Goal: Information Seeking & Learning: Compare options

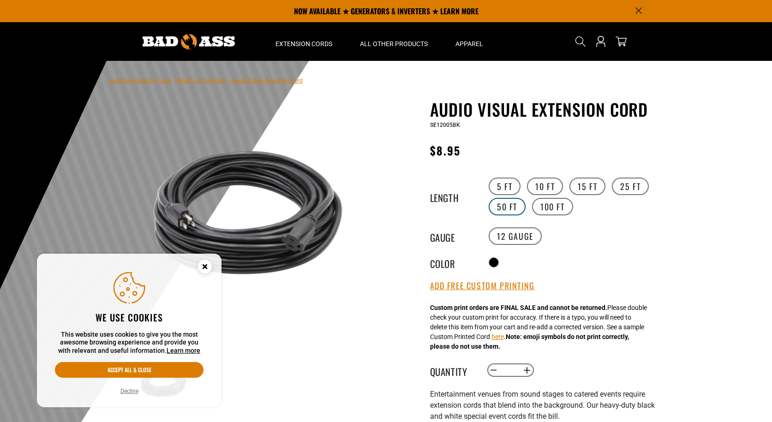
click at [504, 205] on label "50 FT" at bounding box center [506, 207] width 37 height 18
click at [635, 187] on label "25 FT" at bounding box center [630, 187] width 37 height 18
click at [204, 266] on icon "Cookie Consent" at bounding box center [204, 266] width 3 height 3
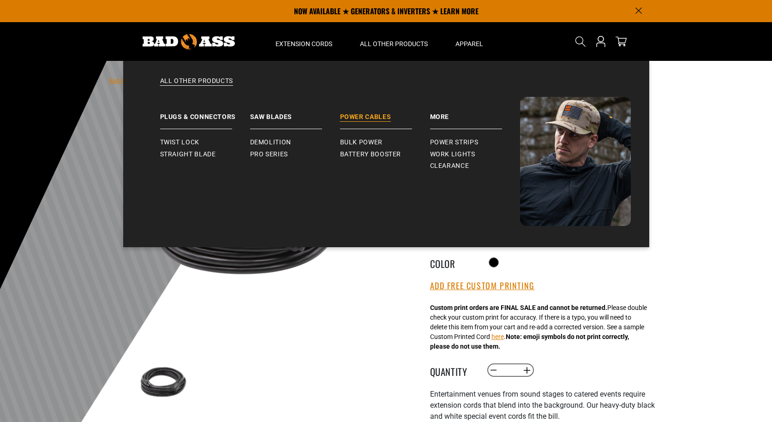
click at [381, 114] on link "Power Cables" at bounding box center [385, 113] width 90 height 32
click at [459, 144] on span "Power Strips" at bounding box center [454, 142] width 48 height 8
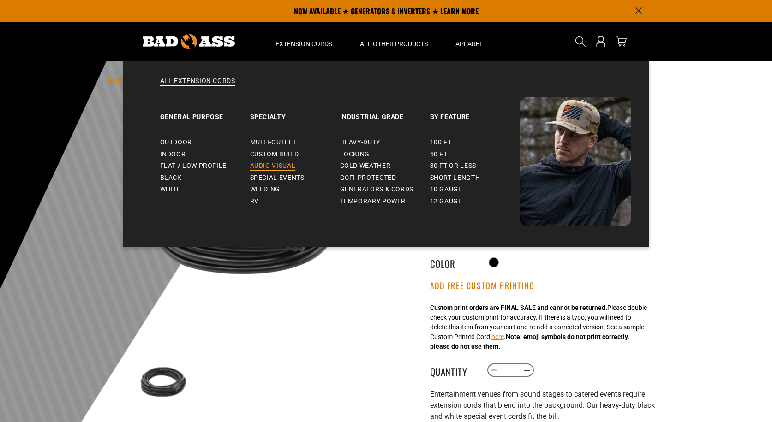
click at [256, 163] on span "Audio Visual" at bounding box center [273, 166] width 46 height 8
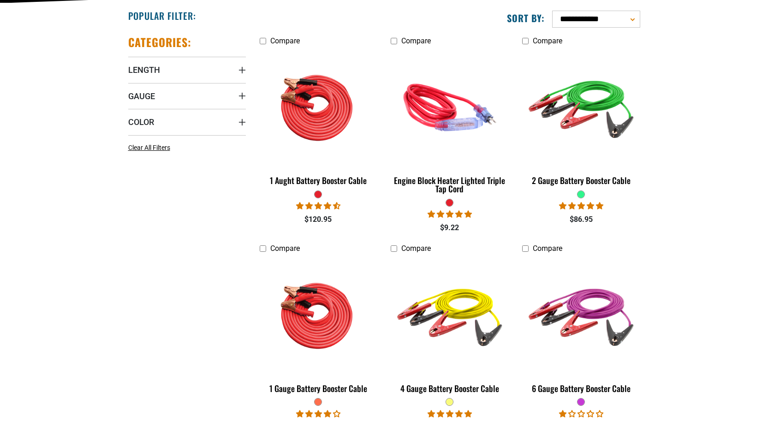
scroll to position [277, 0]
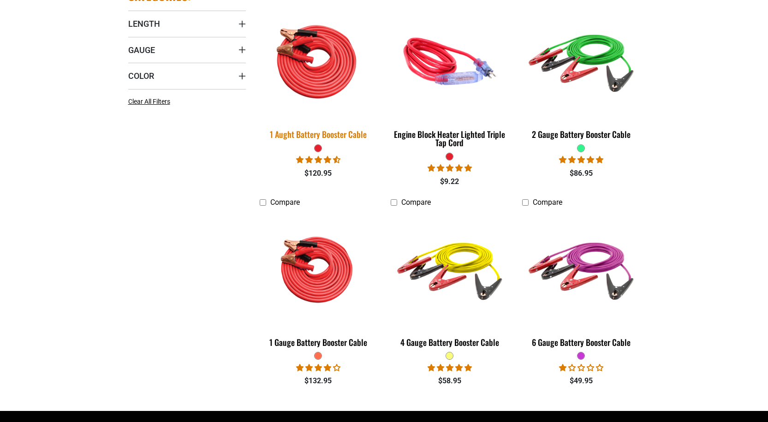
click at [321, 67] on img at bounding box center [318, 61] width 129 height 118
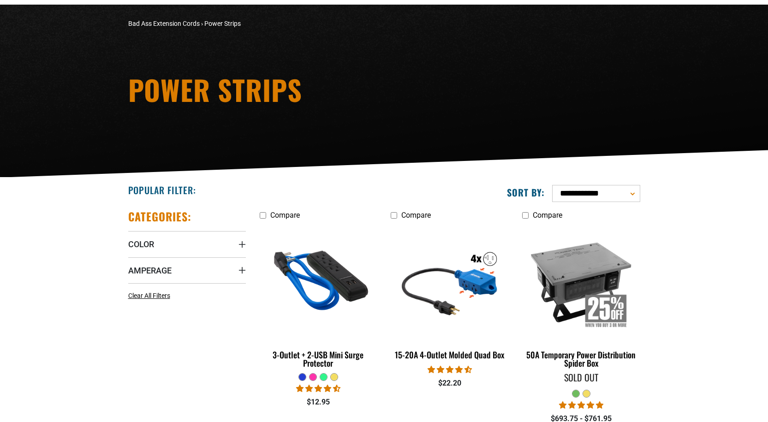
scroll to position [138, 0]
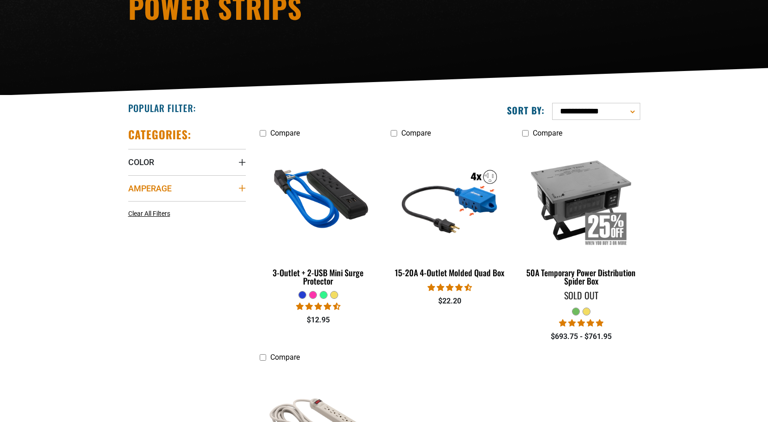
click at [242, 182] on summary "Amperage" at bounding box center [187, 188] width 118 height 26
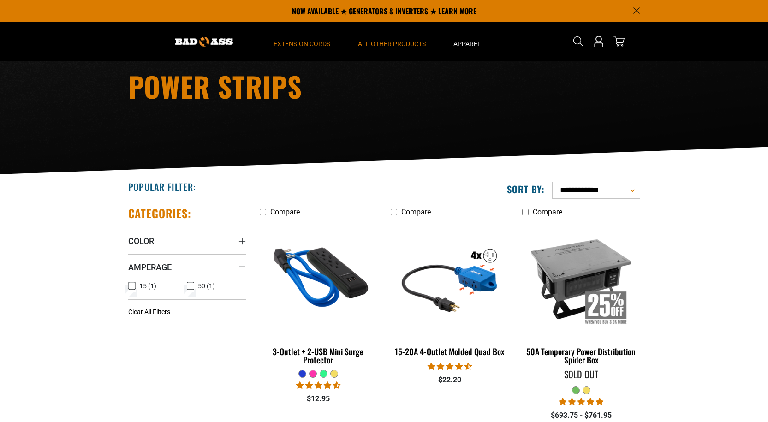
scroll to position [46, 0]
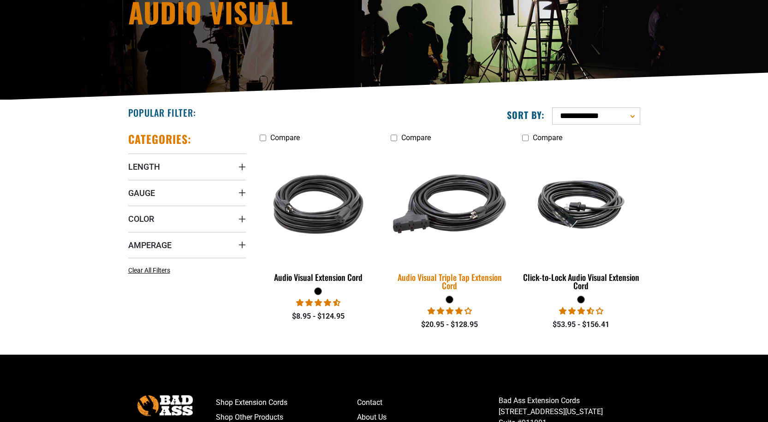
scroll to position [138, 0]
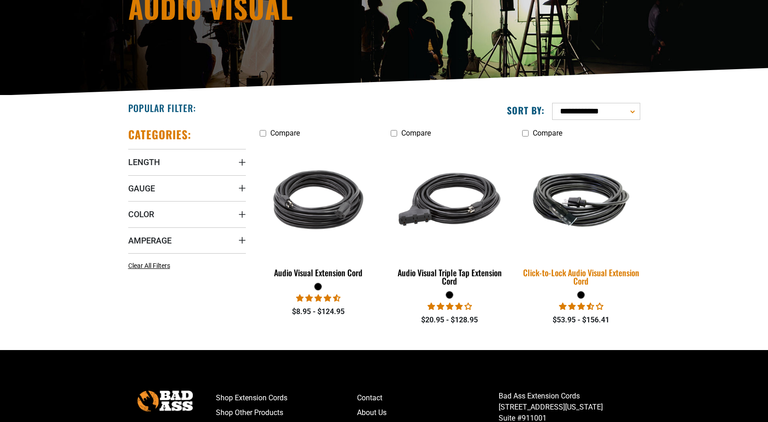
click at [611, 197] on img at bounding box center [581, 200] width 129 height 79
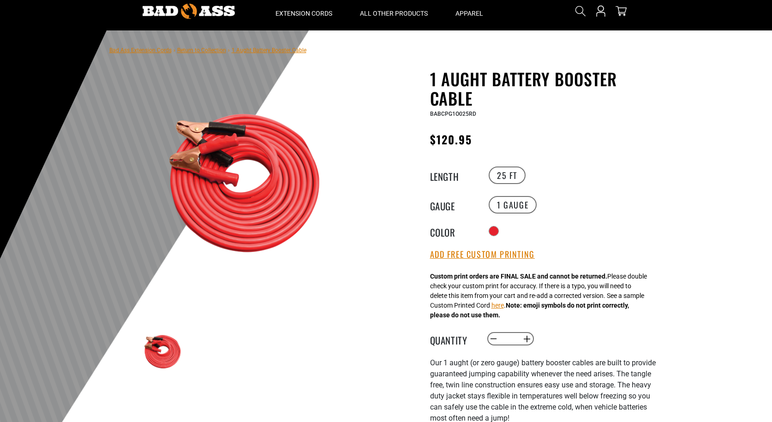
scroll to position [138, 0]
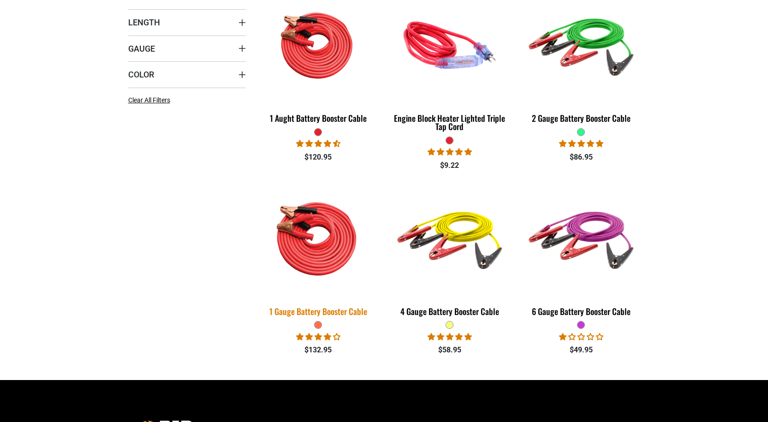
scroll to position [278, 0]
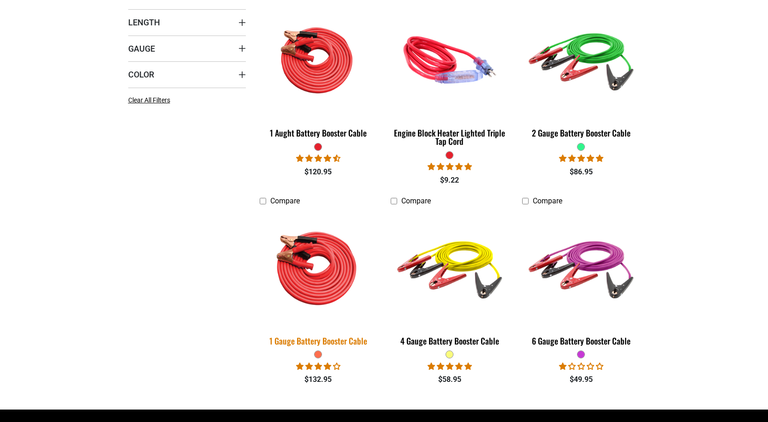
click at [321, 242] on img at bounding box center [318, 268] width 129 height 118
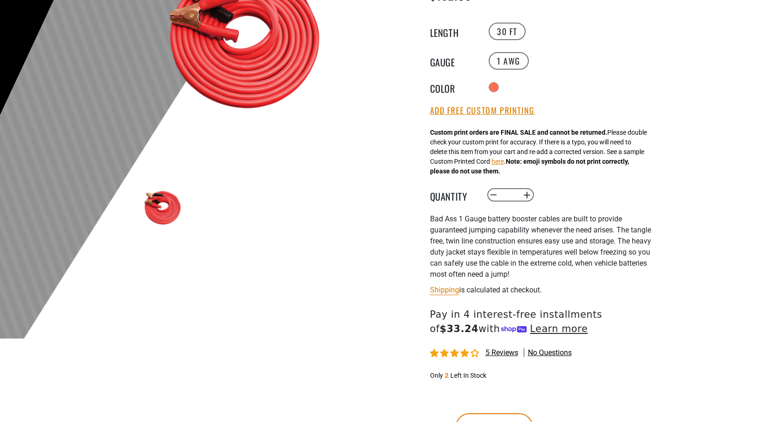
scroll to position [185, 0]
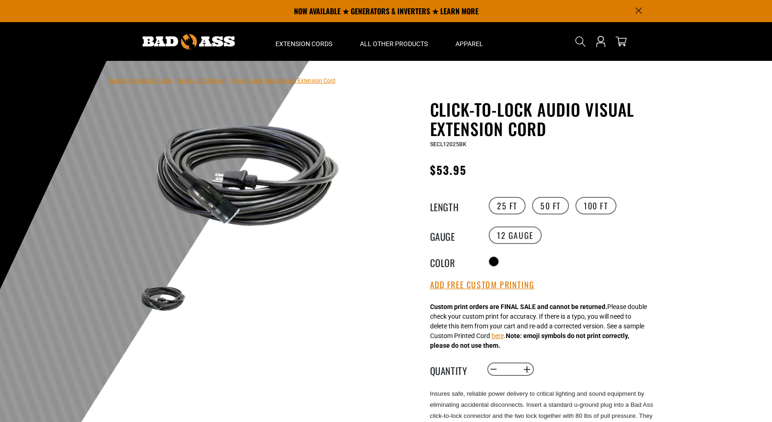
drag, startPoint x: 632, startPoint y: 293, endPoint x: 645, endPoint y: 287, distance: 14.7
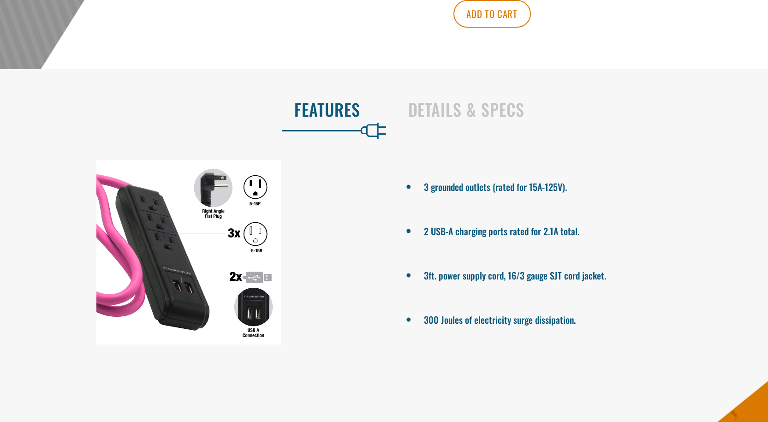
scroll to position [415, 0]
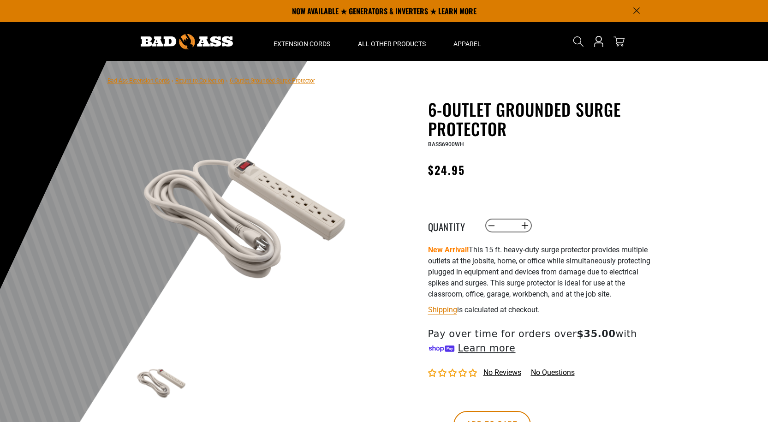
click at [250, 192] on img at bounding box center [246, 212] width 222 height 222
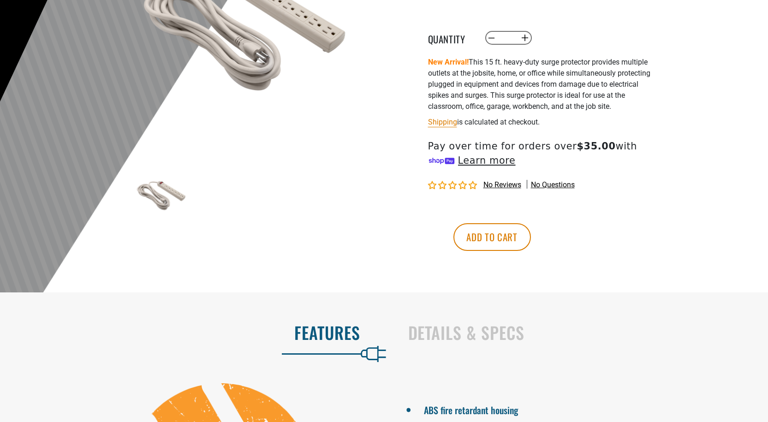
scroll to position [415, 0]
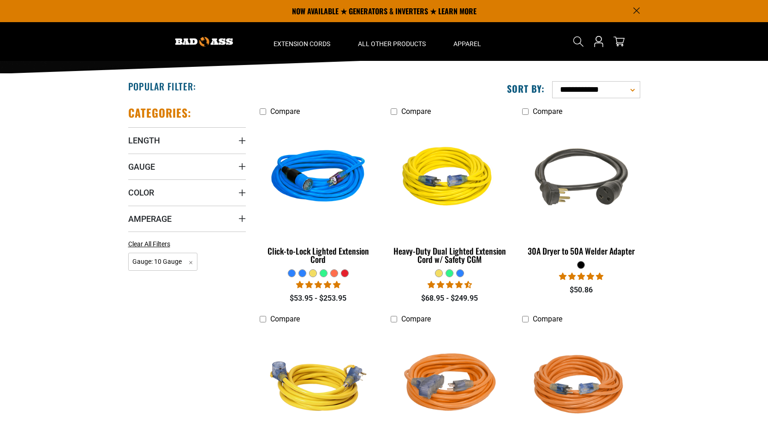
scroll to position [92, 0]
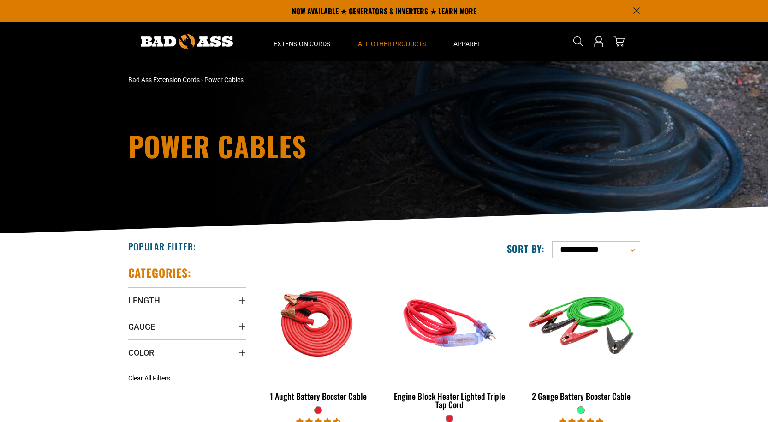
scroll to position [280, 0]
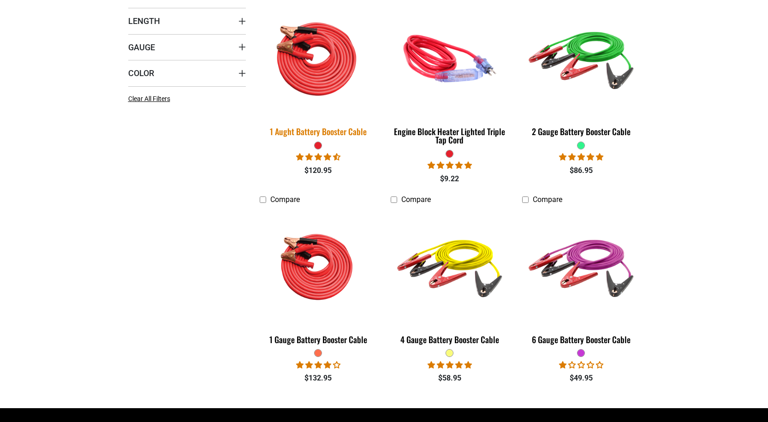
click at [339, 60] on img at bounding box center [318, 59] width 129 height 118
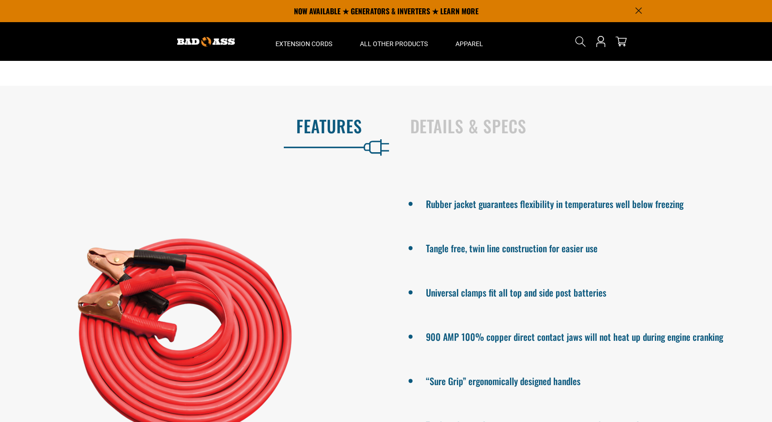
scroll to position [507, 0]
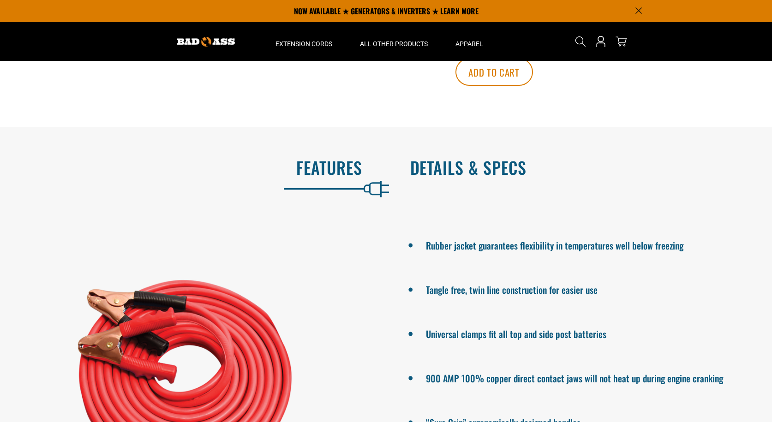
click at [461, 173] on h2 "Details & Specs" at bounding box center [581, 167] width 343 height 19
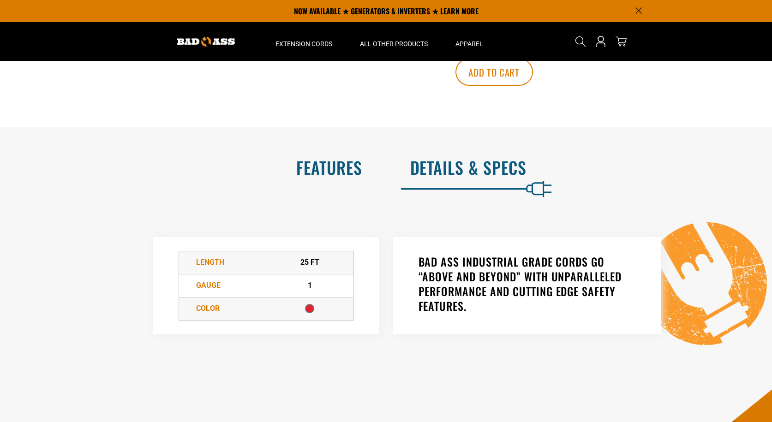
click at [357, 174] on h2 "Features" at bounding box center [190, 167] width 343 height 19
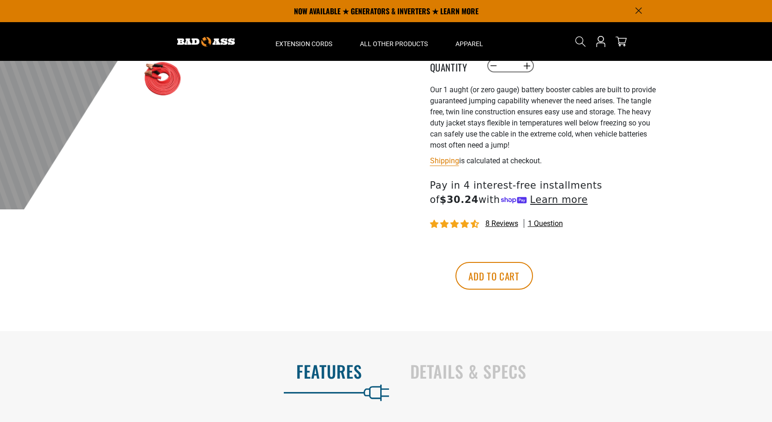
scroll to position [231, 0]
